Goal: Check status: Check status

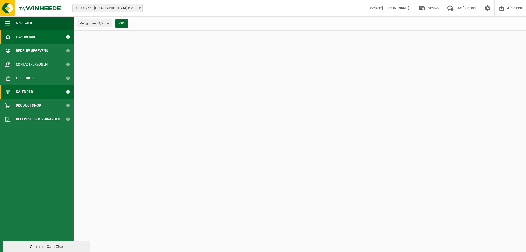
click at [20, 92] on span "Kalender" at bounding box center [24, 92] width 17 height 14
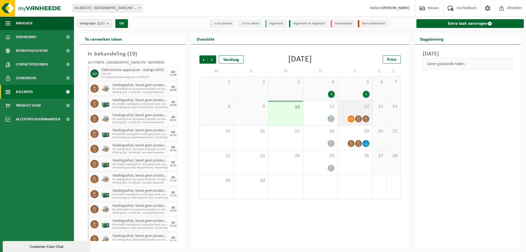
click at [353, 104] on span "12" at bounding box center [355, 107] width 29 height 6
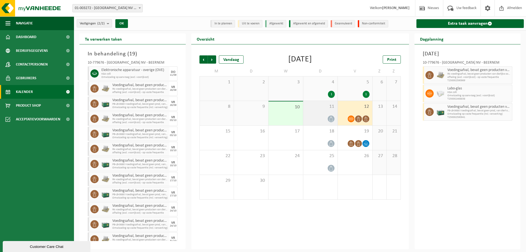
click at [316, 115] on div at bounding box center [320, 118] width 29 height 7
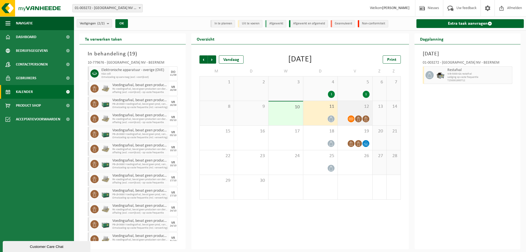
click at [347, 107] on span "12" at bounding box center [355, 107] width 29 height 6
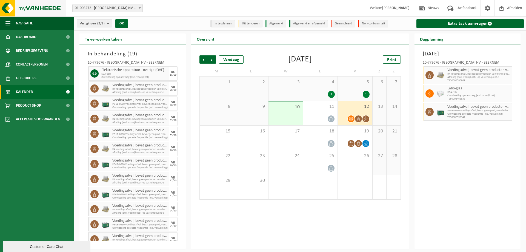
click at [33, 11] on img at bounding box center [33, 8] width 66 height 16
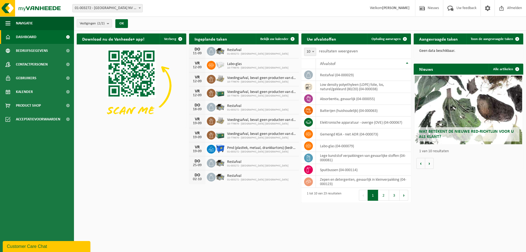
click at [123, 176] on div "Download nu de Vanheede+ app! Verberg Ingeplande taken Bekijk uw kalender [DATE…" at bounding box center [299, 109] width 449 height 157
drag, startPoint x: 123, startPoint y: 181, endPoint x: 107, endPoint y: 161, distance: 26.0
click at [107, 161] on div "Download nu de Vanheede+ app! Verberg Ingeplande taken Bekijk uw kalender [DATE…" at bounding box center [299, 109] width 449 height 157
drag, startPoint x: 107, startPoint y: 161, endPoint x: 476, endPoint y: 184, distance: 369.3
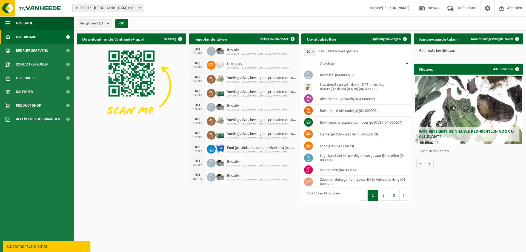
click at [476, 184] on div "Download nu de Vanheede+ app! Verberg Ingeplande taken Bekijk uw kalender [DATE…" at bounding box center [299, 109] width 449 height 157
drag, startPoint x: 476, startPoint y: 184, endPoint x: 180, endPoint y: 203, distance: 296.6
click at [180, 203] on html "Vestiging: 01-003272 - [GEOGRAPHIC_DATA] [GEOGRAPHIC_DATA] - BEERNEM 10-779676 …" at bounding box center [263, 126] width 526 height 252
click at [110, 164] on div "Download nu de Vanheede+ app! Verberg Ingeplande taken Bekijk uw kalender [DATE…" at bounding box center [299, 109] width 449 height 157
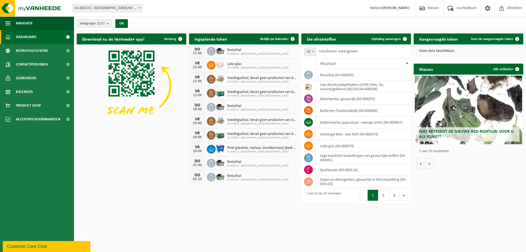
click at [99, 179] on div "Download nu de Vanheede+ app! Verberg Ingeplande taken Bekijk uw kalender [DATE…" at bounding box center [299, 109] width 449 height 157
